Goal: Find specific page/section: Find specific page/section

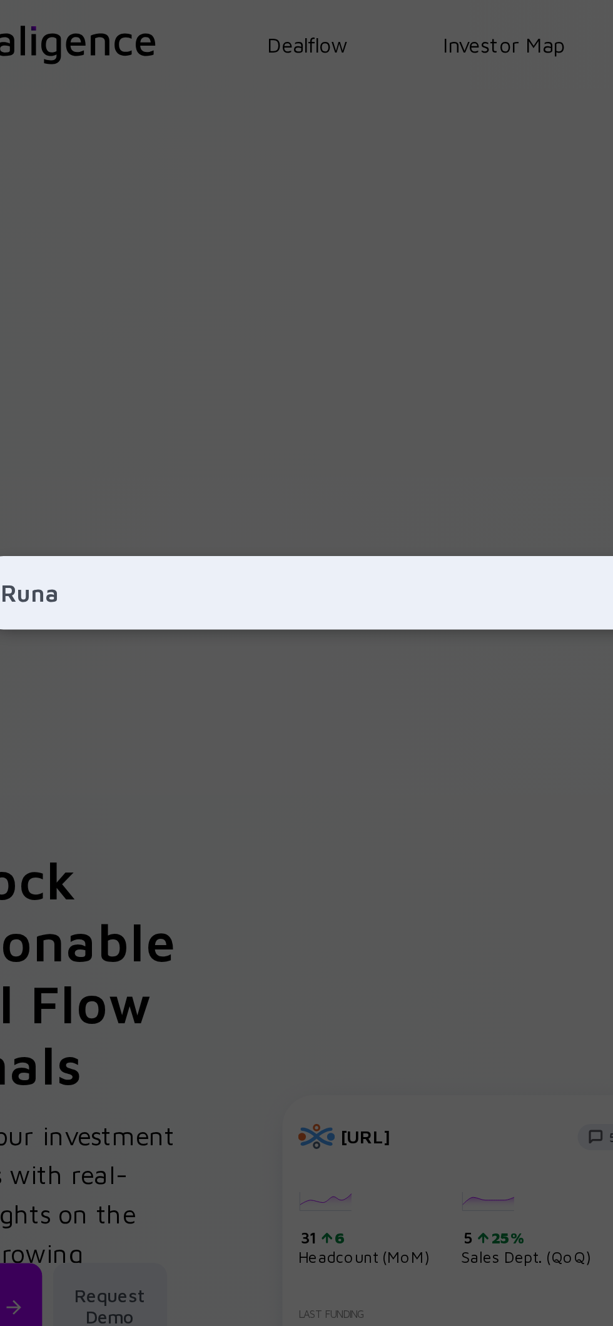
type input "Runai"
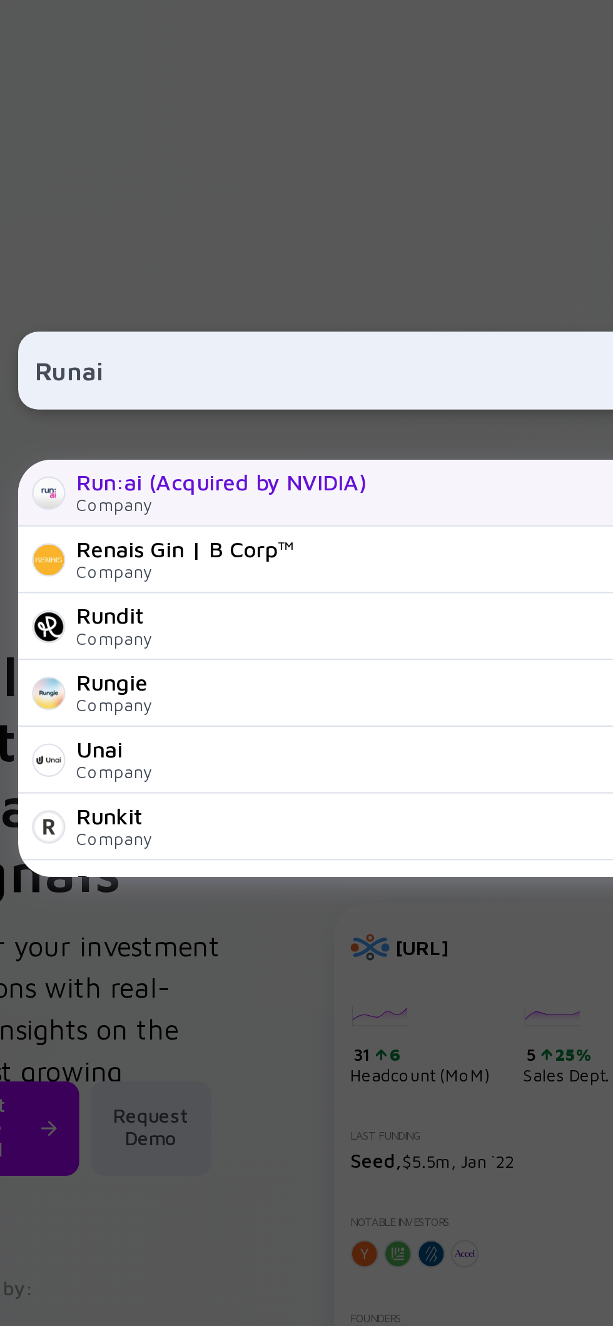
click at [81, 351] on div "Run:ai (Acquired by NVIDIA) Company [URL]" at bounding box center [306, 338] width 500 height 30
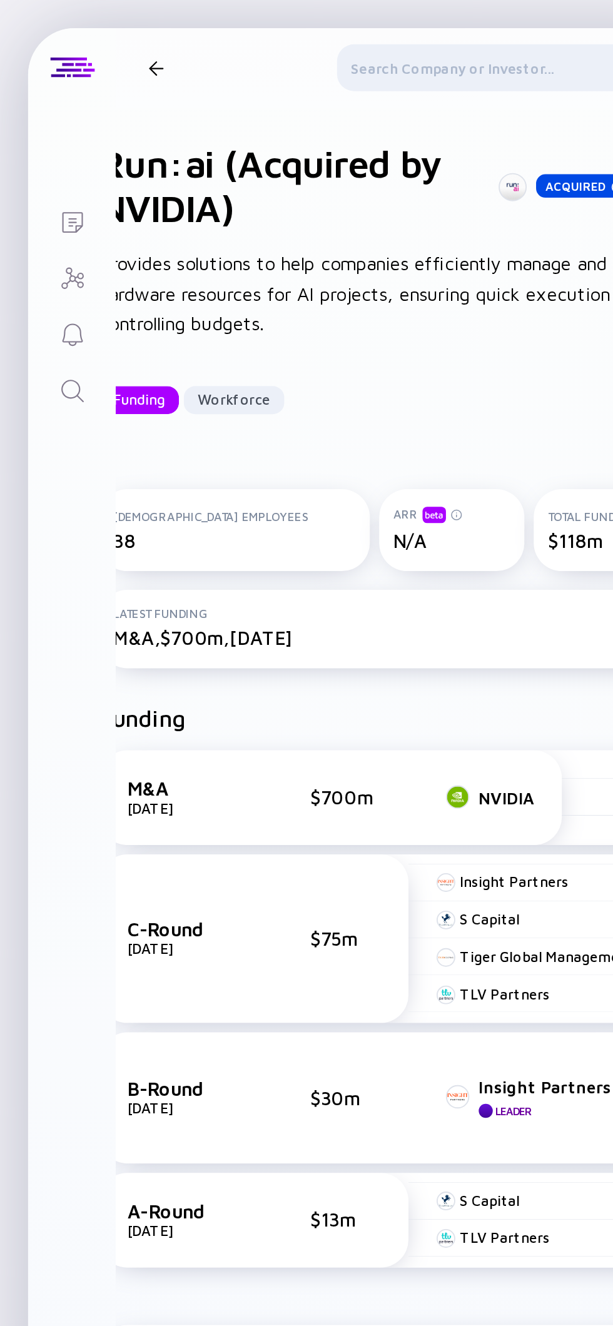
scroll to position [0, 29]
